Goal: Navigation & Orientation: Find specific page/section

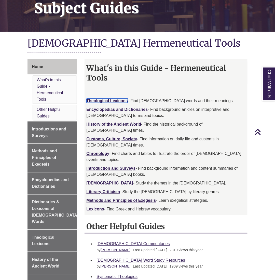
scroll to position [96, 0]
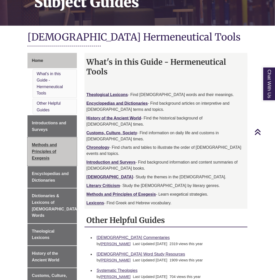
click at [47, 143] on span "Methods and Principles of Exegesis" at bounding box center [44, 151] width 25 height 17
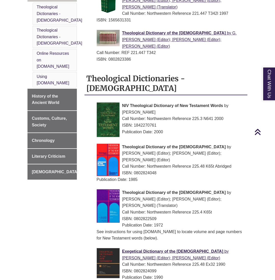
scroll to position [294, 0]
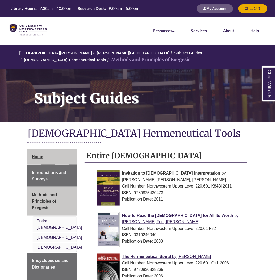
click at [41, 155] on span "Home" at bounding box center [37, 156] width 11 height 4
